Goal: Information Seeking & Learning: Learn about a topic

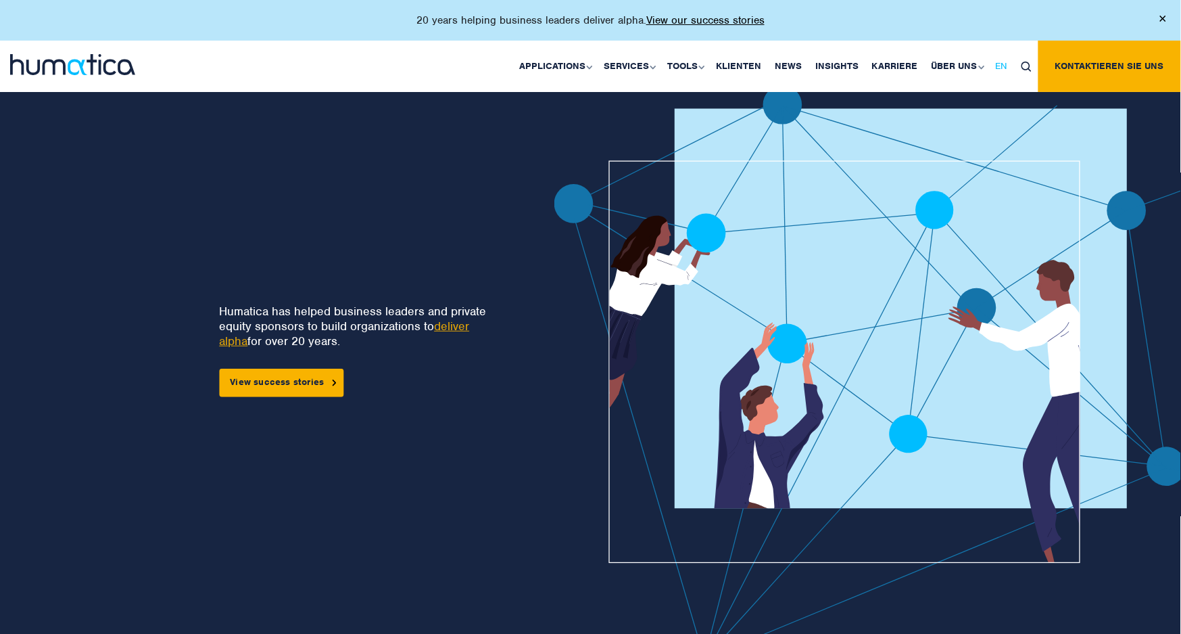
click at [1003, 68] on span "EN" at bounding box center [1002, 65] width 12 height 11
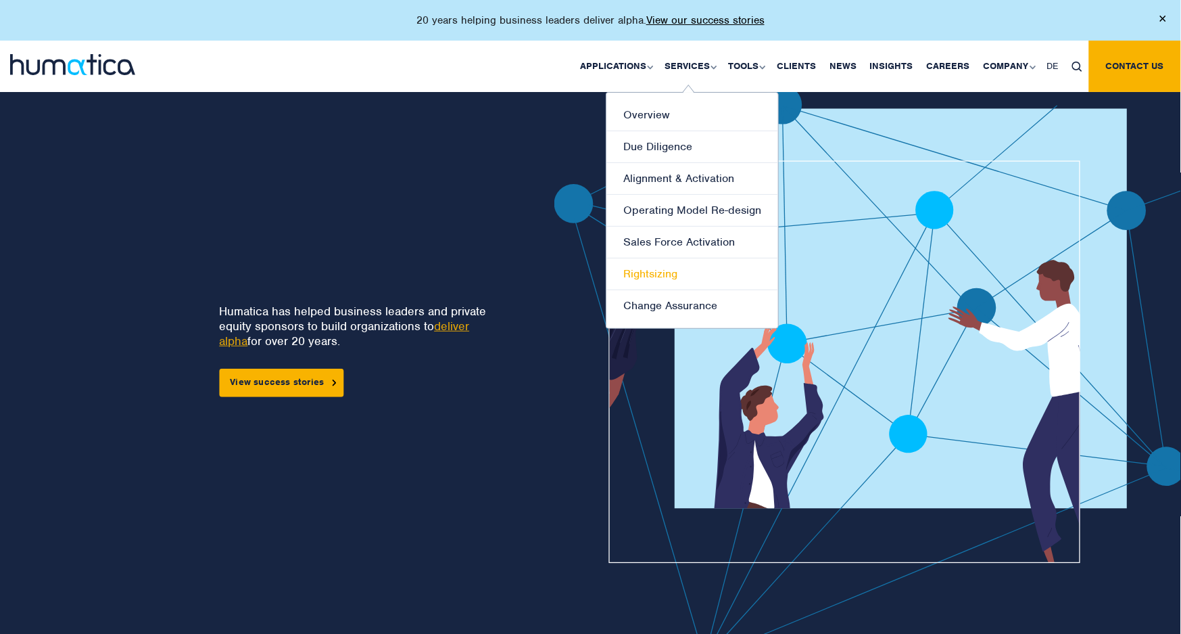
click at [668, 260] on link "Rightsizing" at bounding box center [693, 274] width 172 height 32
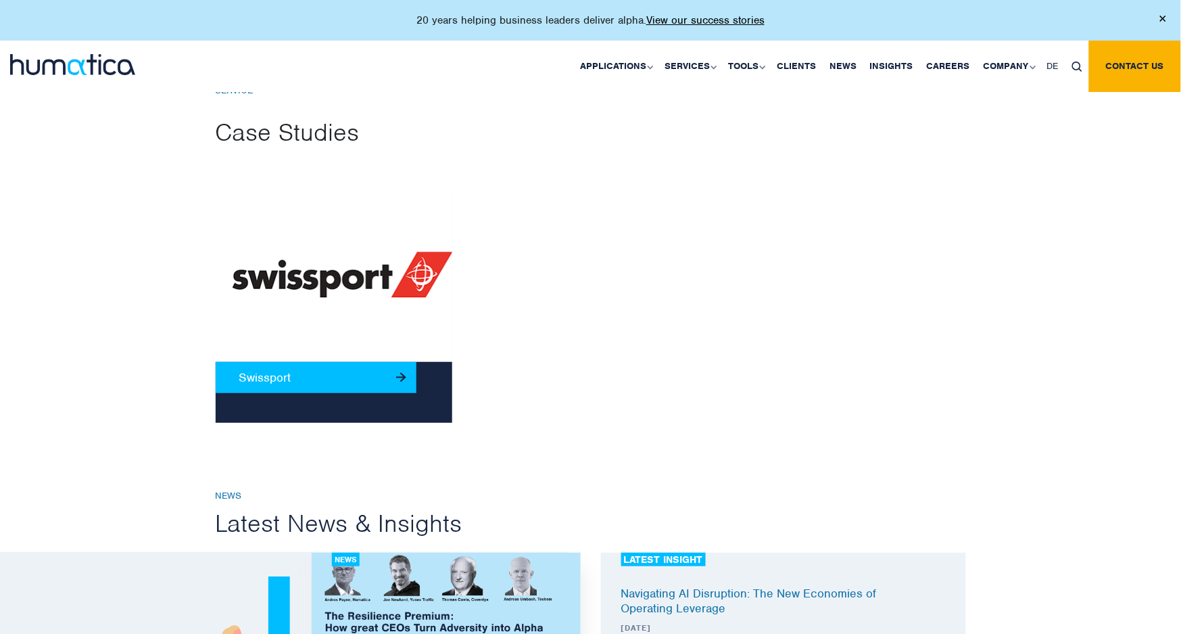
scroll to position [1427, 0]
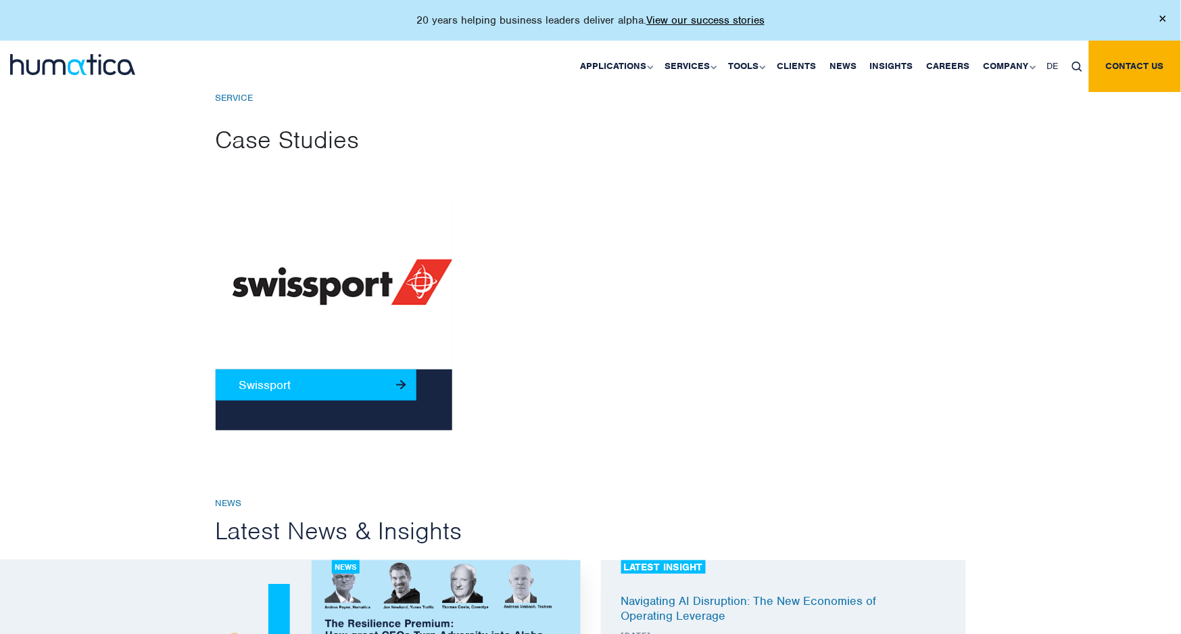
click at [391, 383] on link "Swissport" at bounding box center [317, 384] width 202 height 31
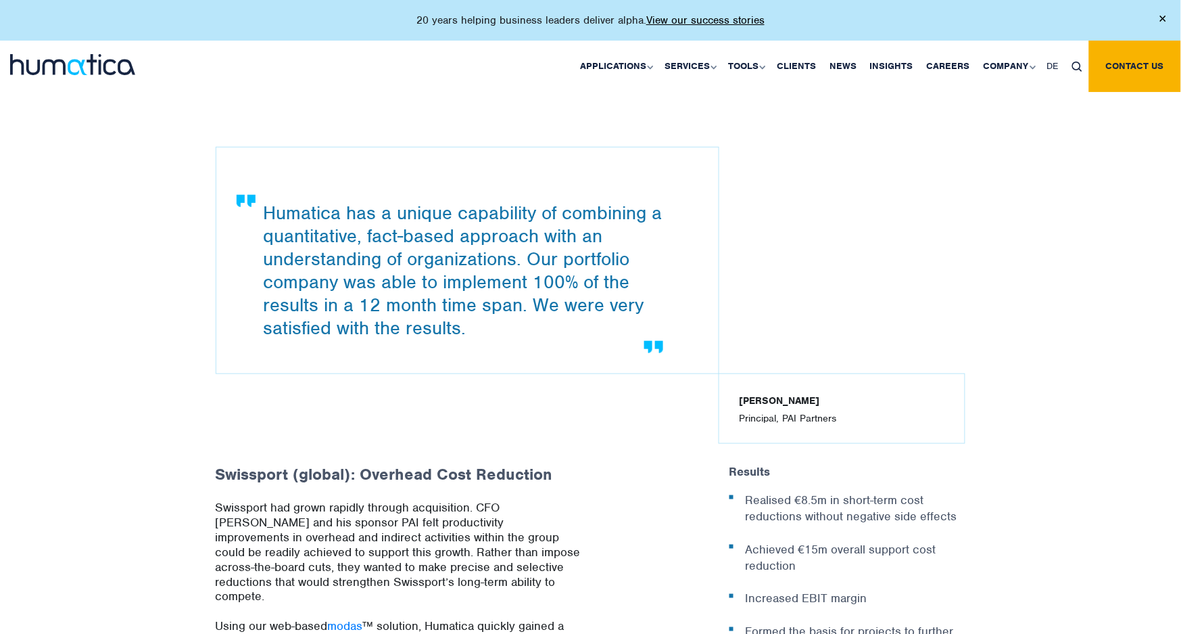
scroll to position [150, 0]
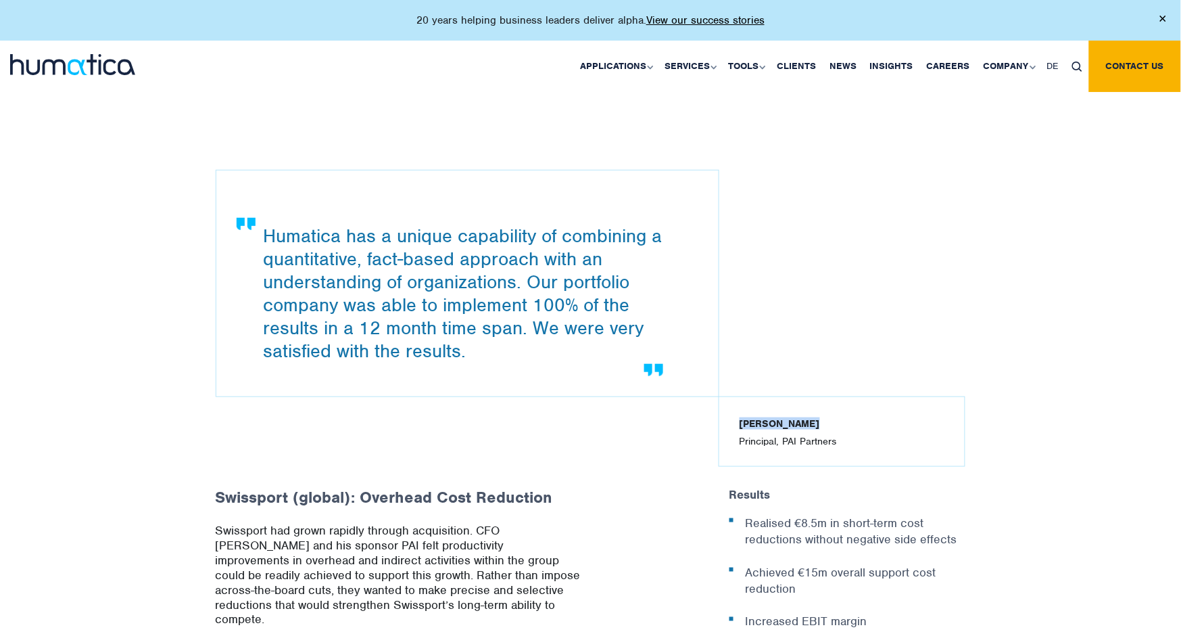
drag, startPoint x: 692, startPoint y: 408, endPoint x: 680, endPoint y: 408, distance: 12.2
click at [681, 408] on div "Alex Kesseler Principal, PAI Partners" at bounding box center [591, 432] width 771 height 70
